Goal: Contribute content: Add original content to the website for others to see

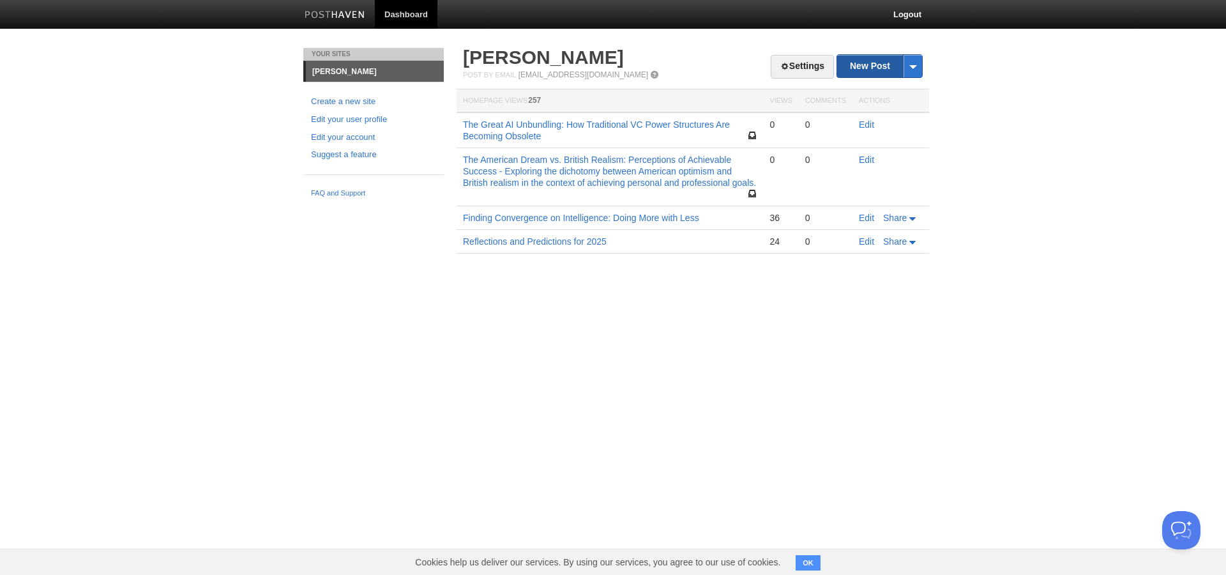
click at [878, 59] on link "New Post" at bounding box center [879, 66] width 85 height 22
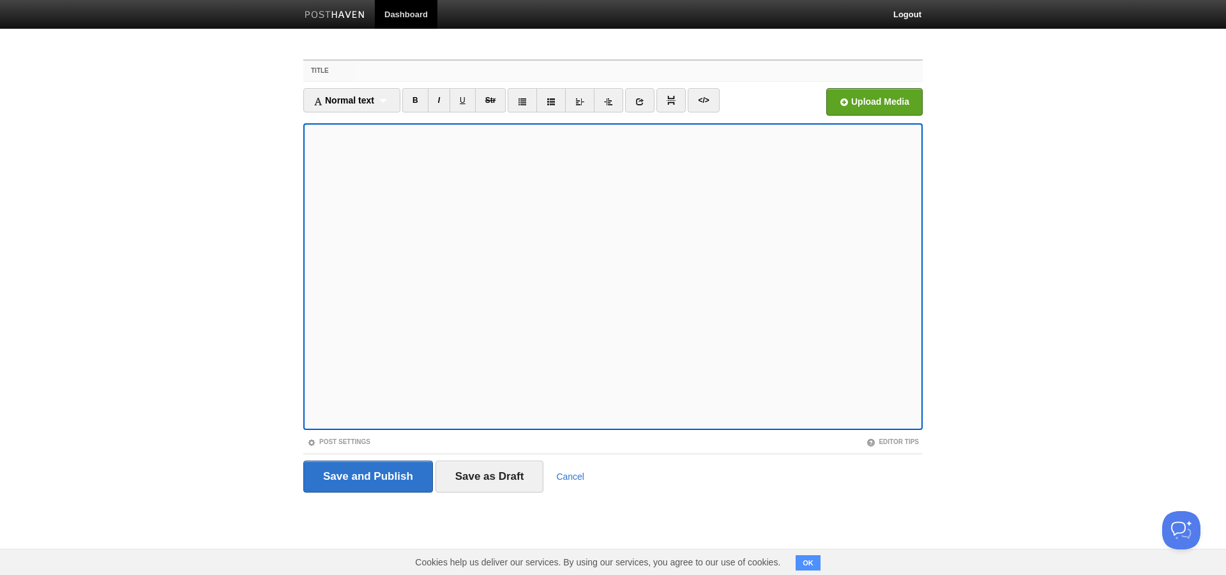
click at [382, 77] on input "Title" at bounding box center [639, 71] width 568 height 20
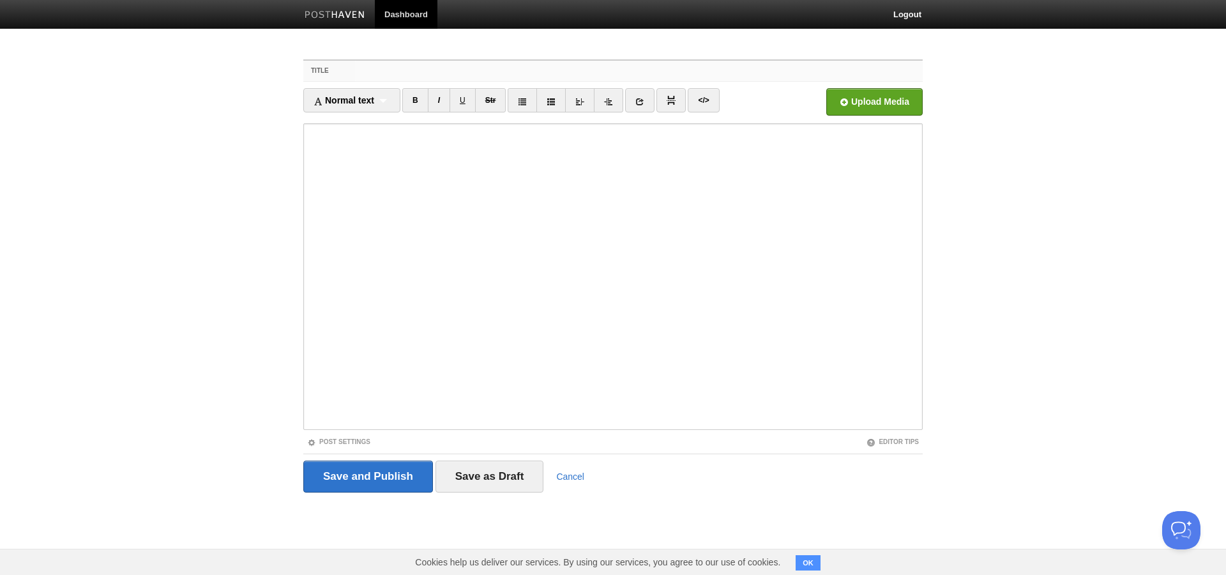
paste input "A Few Good Men"
click at [471, 75] on input "A Few Good Men" at bounding box center [639, 71] width 568 height 20
type input "A Few Good Men: [PERSON_NAME]"
click at [1174, 311] on body "Dashboard Logout Your Sites [PERSON_NAME] Create a new site Edit your user prof…" at bounding box center [613, 270] width 1226 height 540
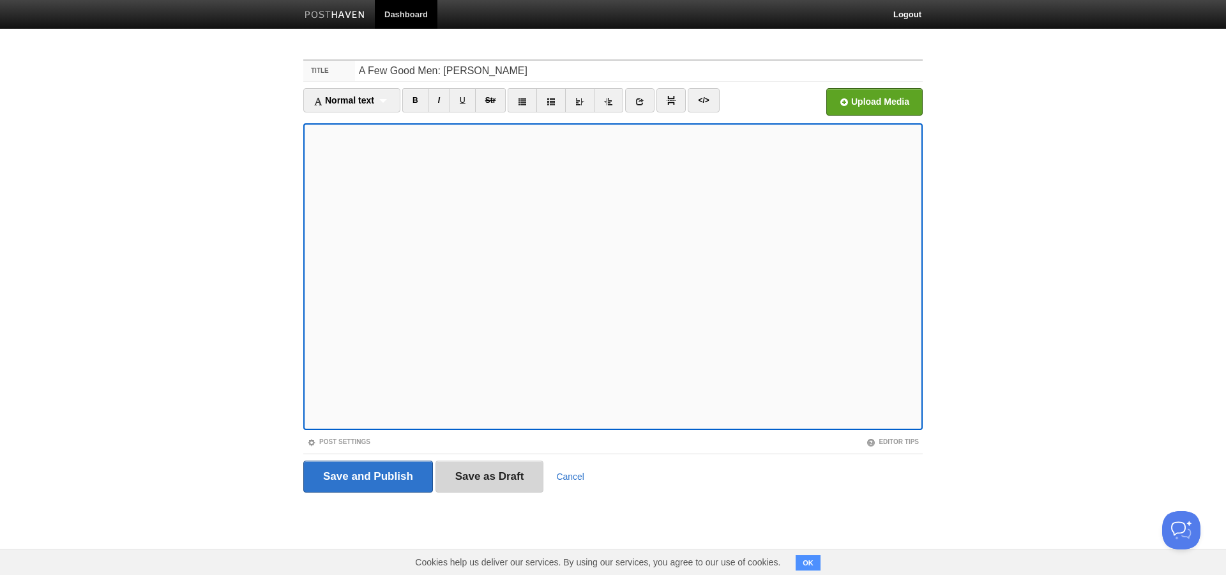
click at [491, 475] on input "Save as Draft" at bounding box center [490, 476] width 109 height 32
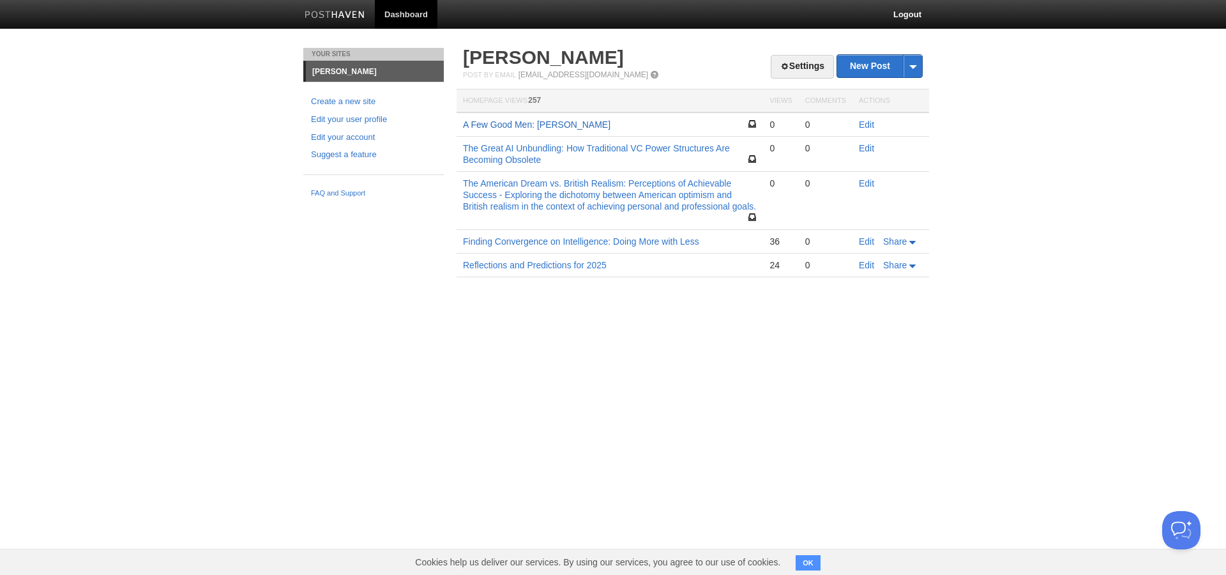
click at [595, 128] on link "A Few Good Men: [PERSON_NAME]" at bounding box center [537, 124] width 148 height 10
click at [872, 123] on link "Edit" at bounding box center [866, 124] width 15 height 10
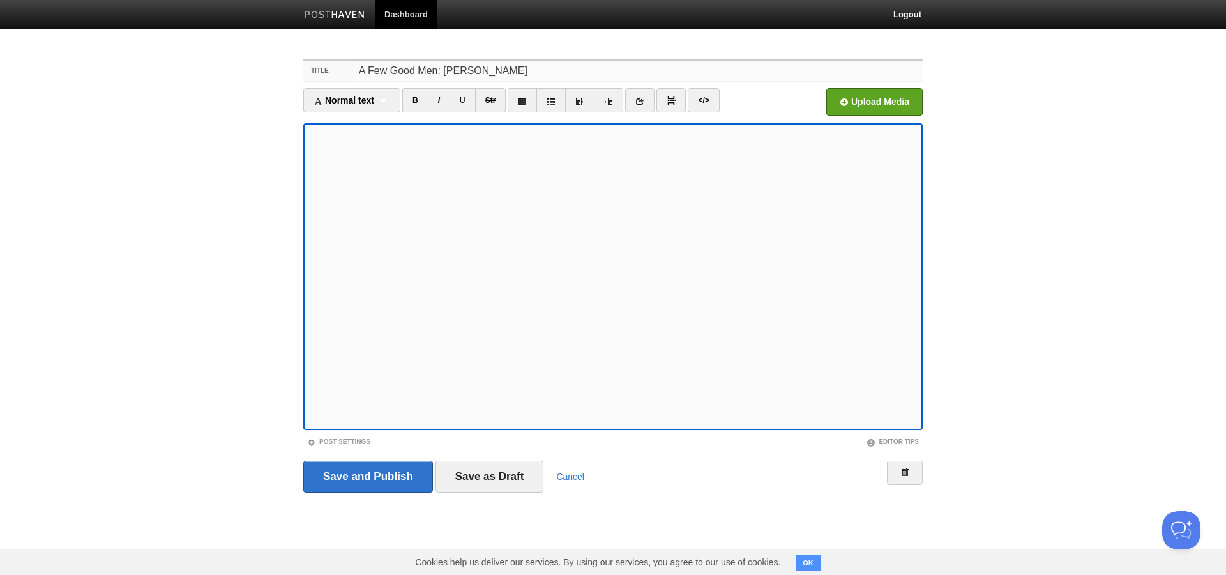
click at [584, 75] on input "A Few Good Men: [PERSON_NAME]" at bounding box center [639, 71] width 568 height 20
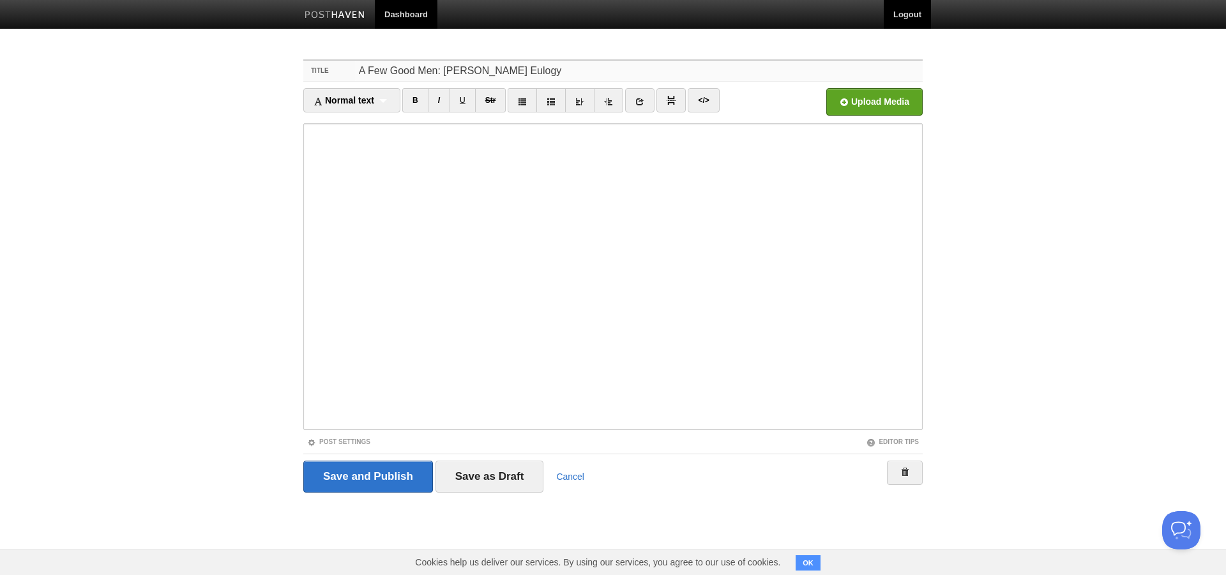
type input "A Few Good Men: [PERSON_NAME] Eulogy"
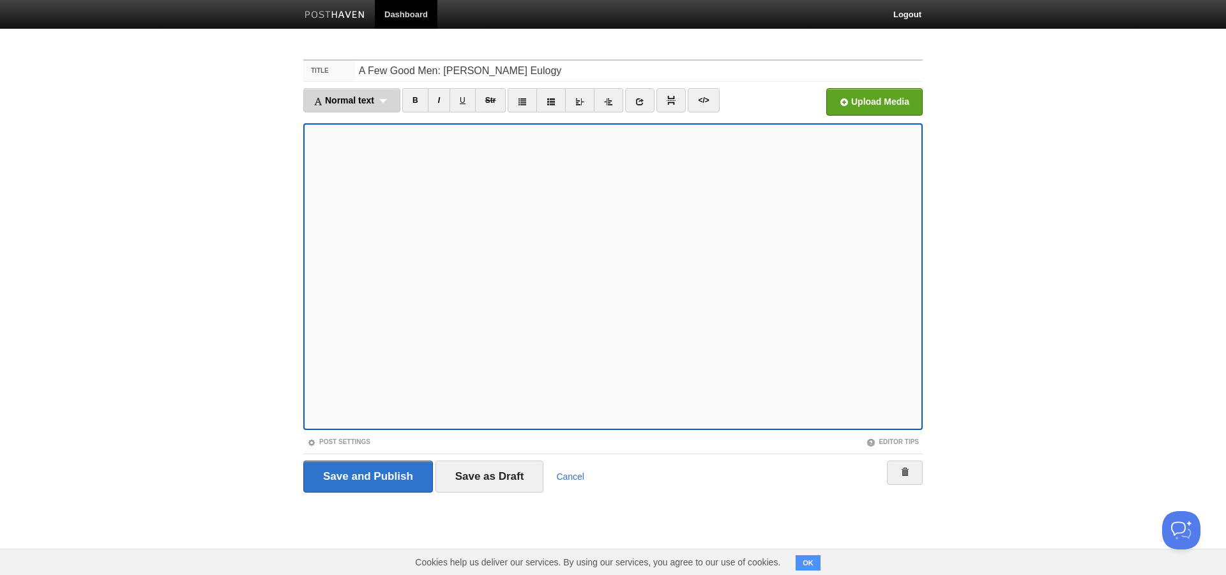
click at [367, 106] on div "Normal text Normal text Heading 1 Heading 2 Heading 3" at bounding box center [351, 100] width 97 height 24
click at [372, 128] on link "Normal text" at bounding box center [352, 122] width 96 height 19
click at [589, 106] on link at bounding box center [596, 100] width 29 height 24
click at [479, 472] on input "Save as Draft" at bounding box center [490, 476] width 109 height 32
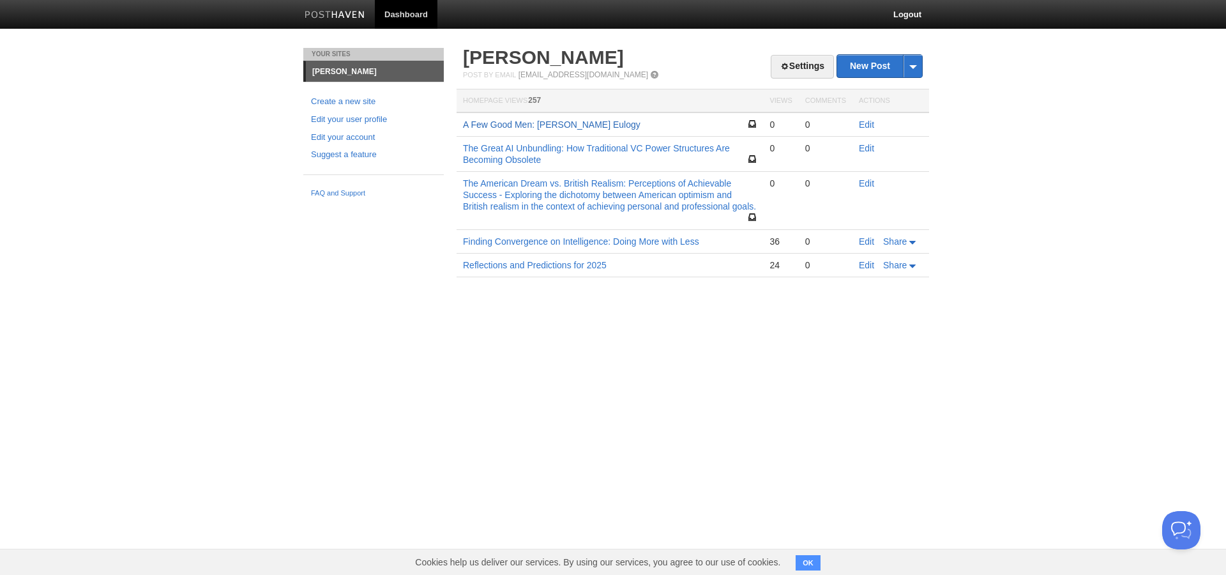
click at [621, 126] on link "A Few Good Men: [PERSON_NAME] Eulogy" at bounding box center [552, 124] width 178 height 10
click at [574, 126] on link "A Few Good Men: [PERSON_NAME] Eulogy" at bounding box center [552, 124] width 178 height 10
click at [869, 125] on link "Edit" at bounding box center [866, 124] width 15 height 10
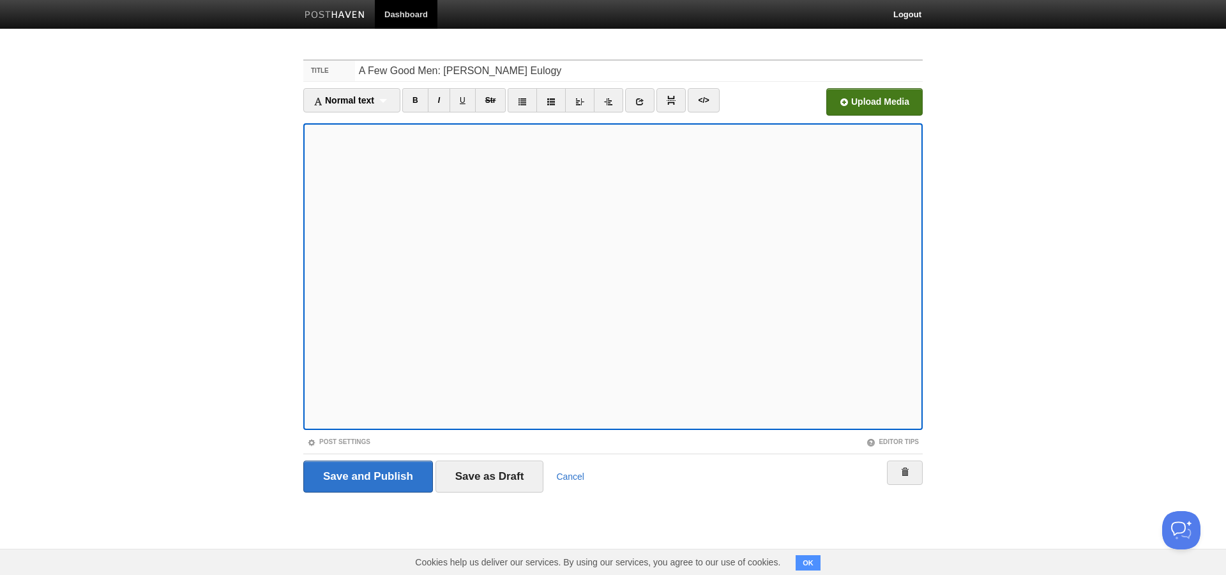
click at [855, 105] on input "file" at bounding box center [489, 105] width 967 height 65
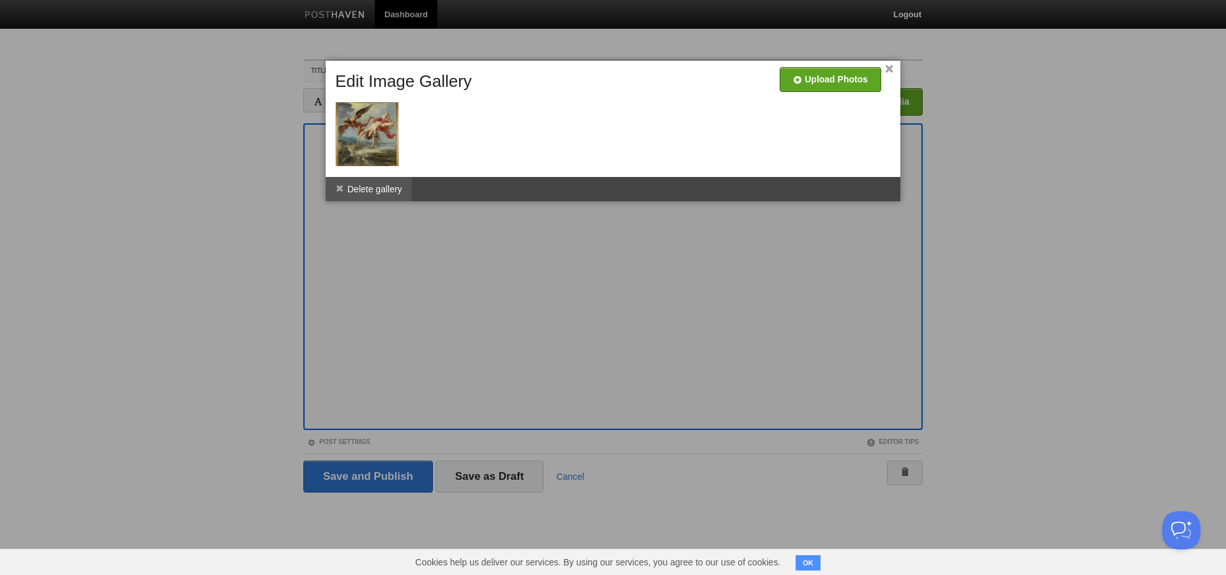
click at [383, 188] on li "Delete gallery" at bounding box center [369, 189] width 86 height 24
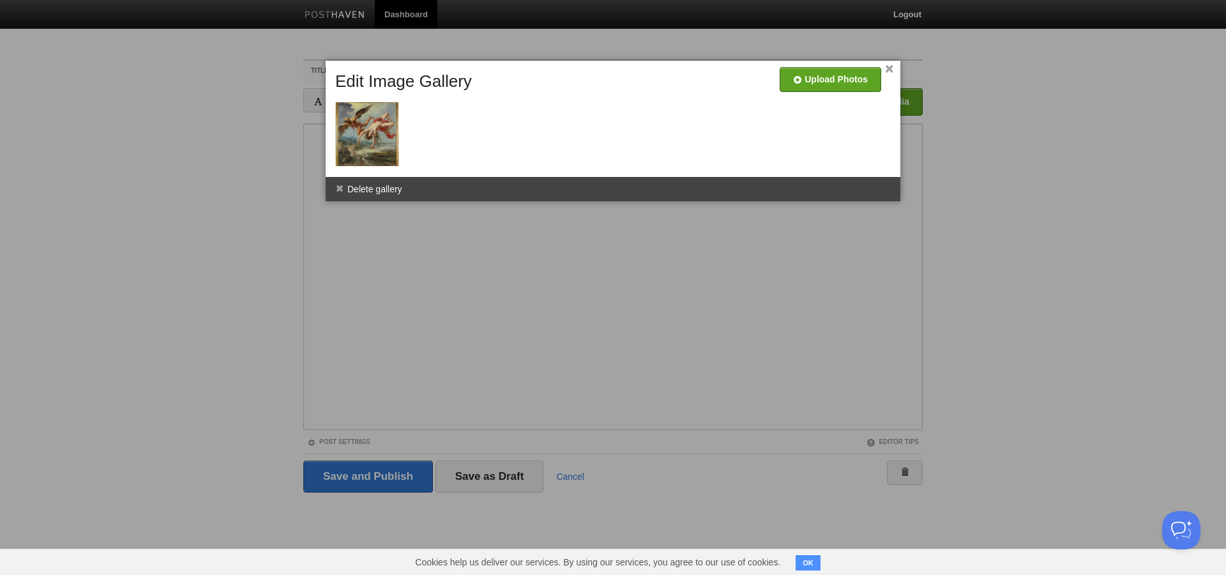
click at [892, 70] on link "×" at bounding box center [889, 69] width 8 height 7
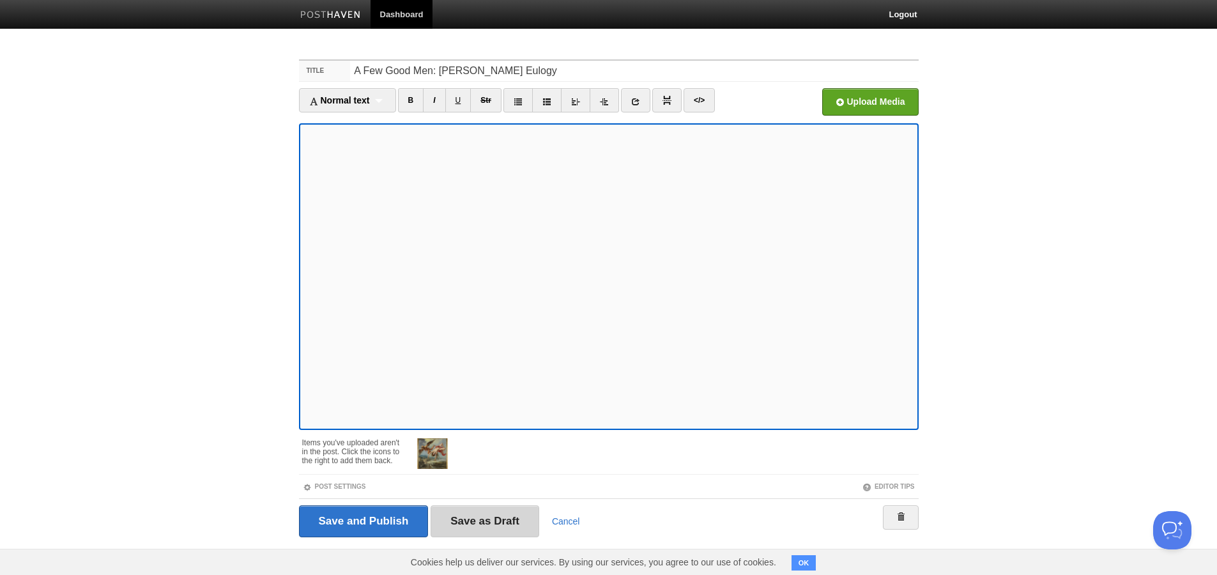
click at [466, 520] on input "Save as Draft" at bounding box center [484, 521] width 109 height 32
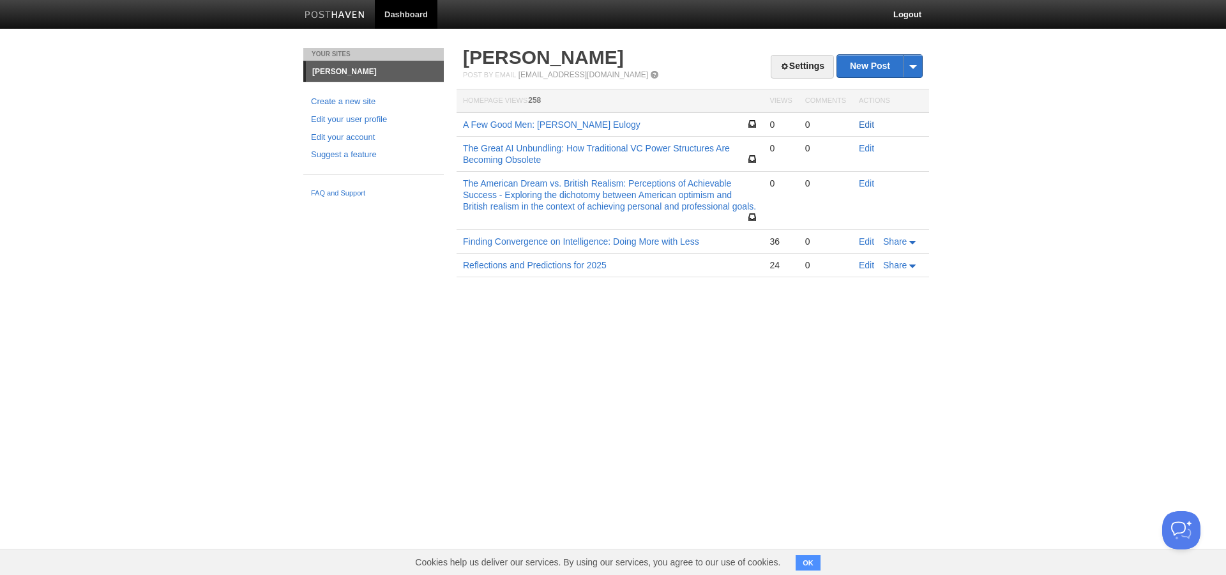
click at [859, 123] on link "Edit" at bounding box center [866, 124] width 15 height 10
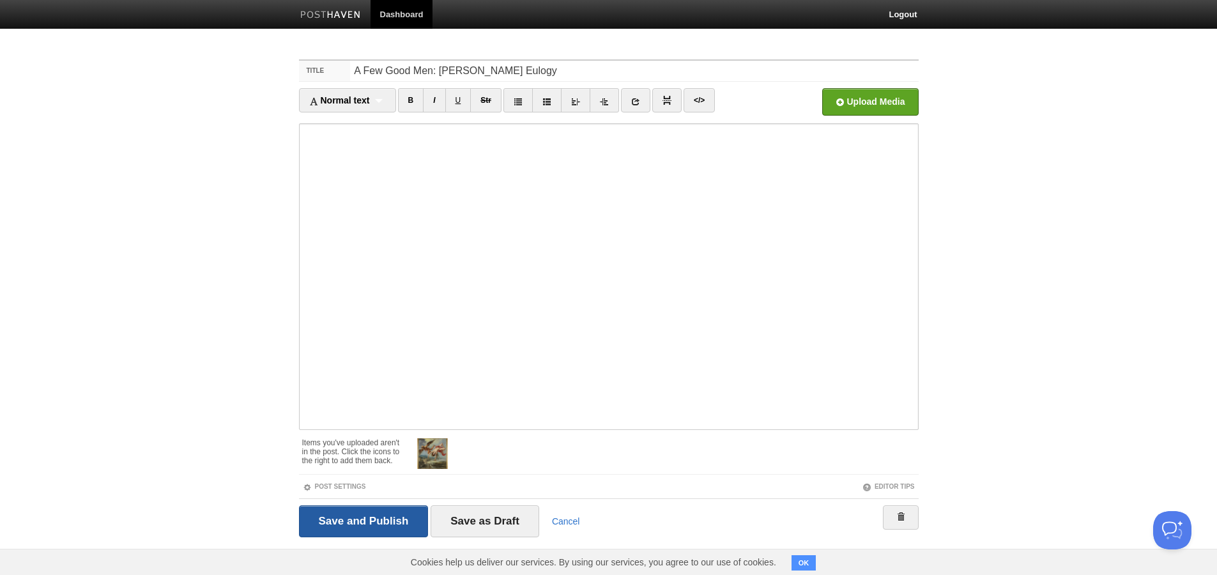
click at [389, 508] on input "Save and Publish" at bounding box center [364, 521] width 130 height 32
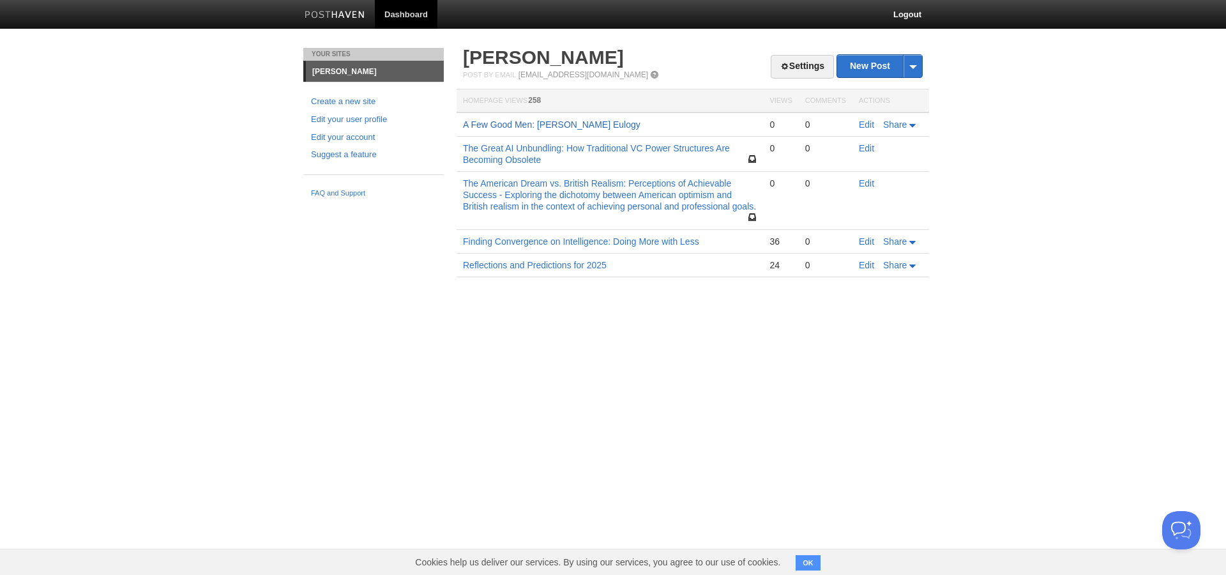
click at [612, 126] on link "A Few Good Men: [PERSON_NAME] Eulogy" at bounding box center [552, 124] width 178 height 10
